Goal: Task Accomplishment & Management: Use online tool/utility

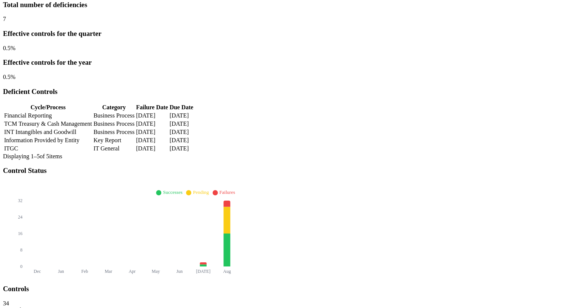
scroll to position [131, 0]
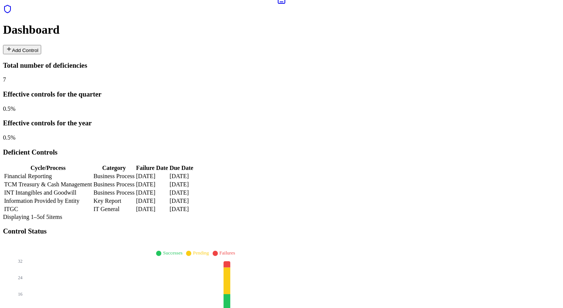
type input "****"
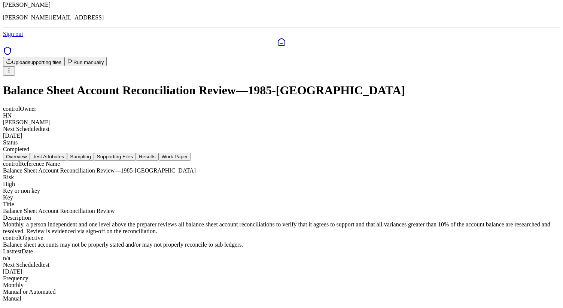
scroll to position [81, 0]
click at [191, 153] on button "Work Paper" at bounding box center [175, 157] width 32 height 8
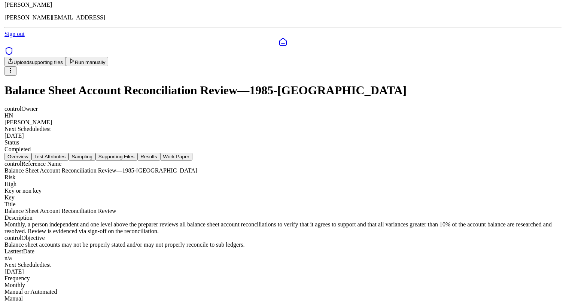
scroll to position [0, 0]
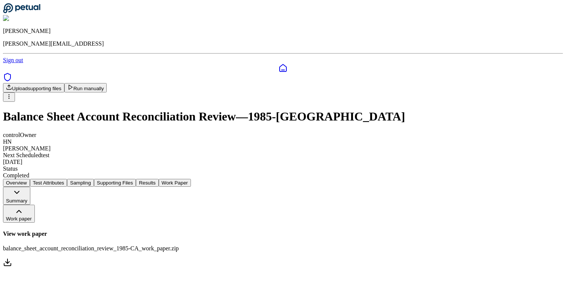
click at [12, 258] on icon at bounding box center [7, 262] width 9 height 9
click at [188, 83] on div "Upload supporting files Run manually" at bounding box center [283, 92] width 560 height 19
